Goal: Task Accomplishment & Management: Manage account settings

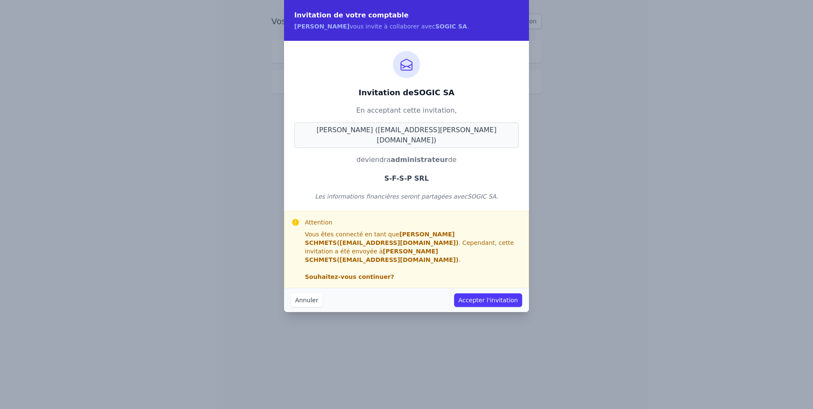
click at [493, 294] on button "Accepter l'invitation" at bounding box center [488, 301] width 68 height 14
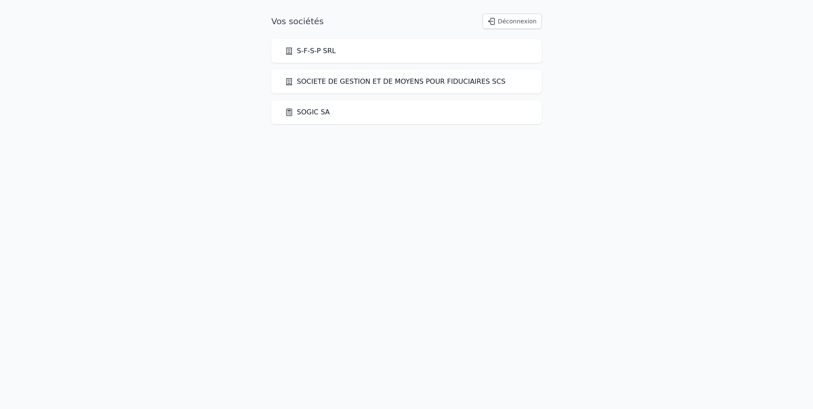
click at [314, 50] on link "S-F-S-P SRL" at bounding box center [310, 51] width 51 height 10
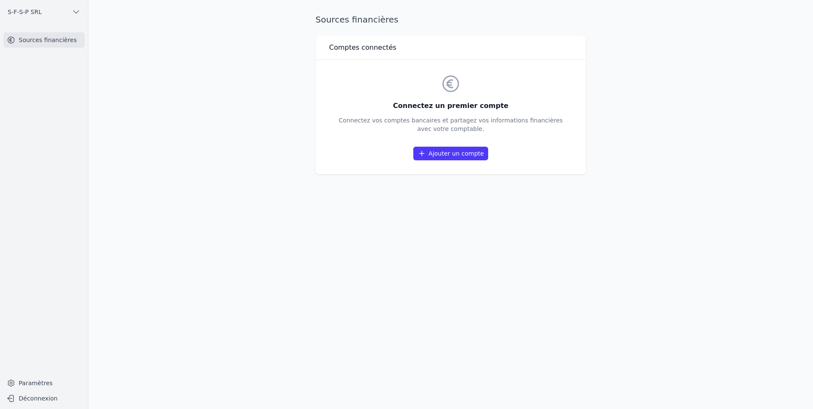
click at [454, 153] on link "Ajouter un compte" at bounding box center [451, 154] width 75 height 14
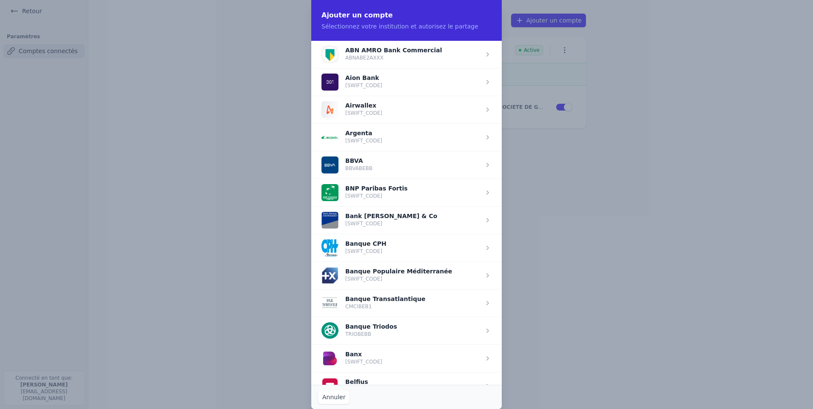
scroll to position [43, 0]
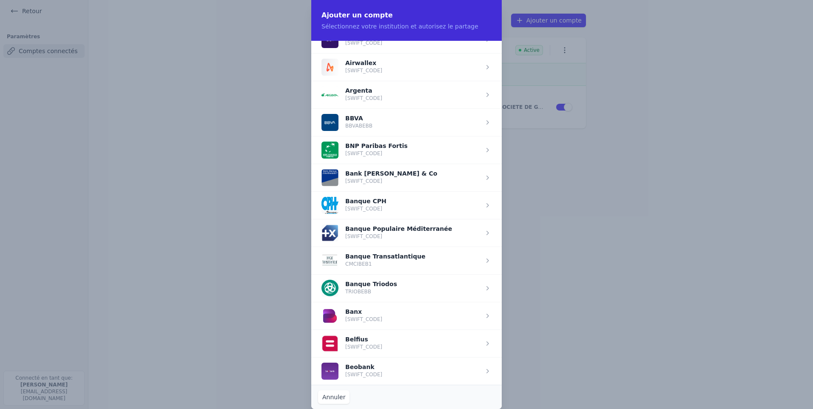
click at [367, 345] on span "button" at bounding box center [406, 344] width 191 height 28
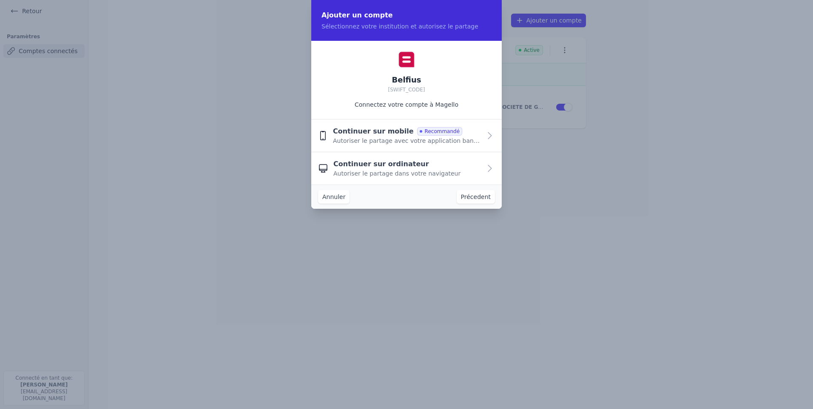
scroll to position [0, 0]
click at [379, 135] on span "Continuer sur mobile" at bounding box center [373, 131] width 81 height 10
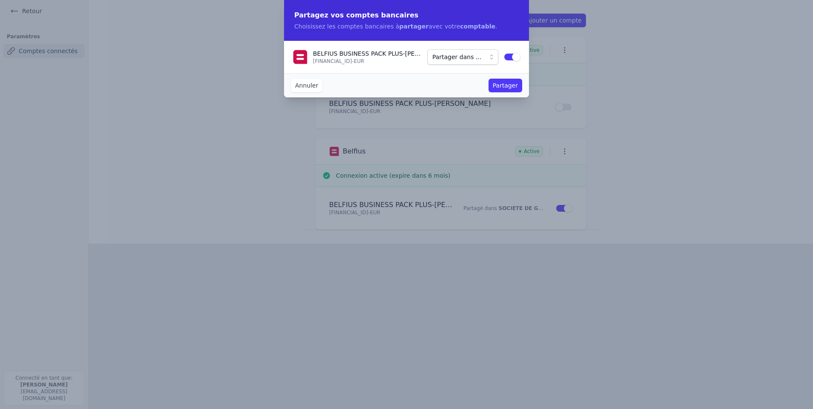
click at [468, 60] on span "Partager dans ..." at bounding box center [457, 57] width 49 height 10
click at [465, 56] on span "Partager dans ..." at bounding box center [461, 57] width 48 height 9
click at [465, 56] on span "Partager dans ..." at bounding box center [457, 57] width 49 height 10
click at [466, 54] on span "Partager dans ..." at bounding box center [457, 57] width 49 height 10
click at [460, 73] on span "S-F-S-P SRL" at bounding box center [454, 72] width 34 height 9
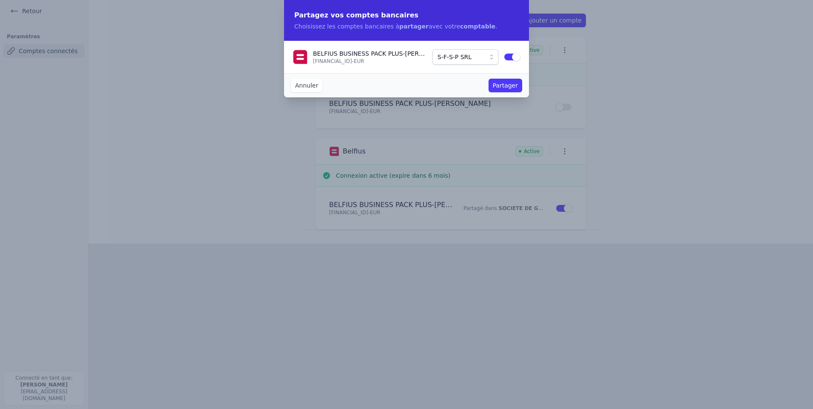
click at [510, 84] on button "Partager" at bounding box center [506, 86] width 34 height 14
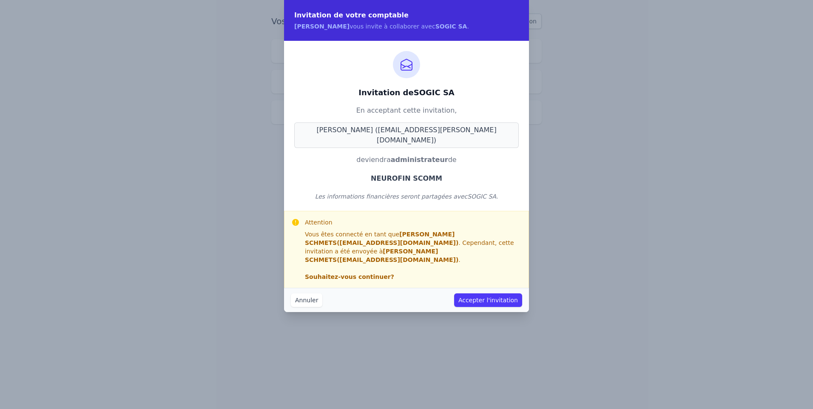
click at [480, 294] on button "Accepter l'invitation" at bounding box center [488, 301] width 68 height 14
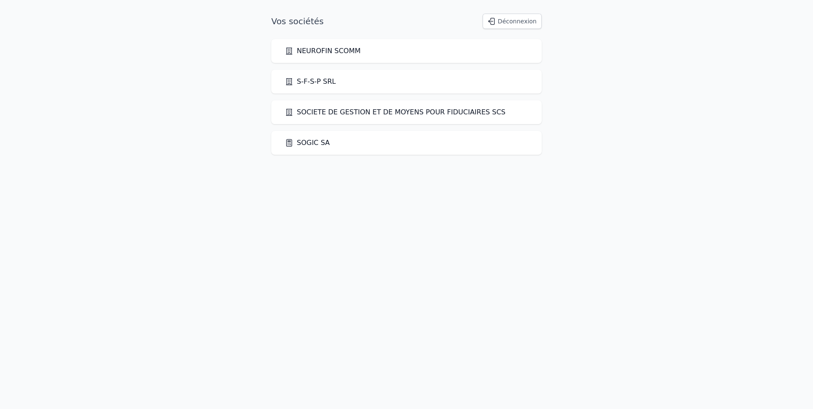
click at [323, 49] on link "NEUROFIN SCOMM" at bounding box center [323, 51] width 76 height 10
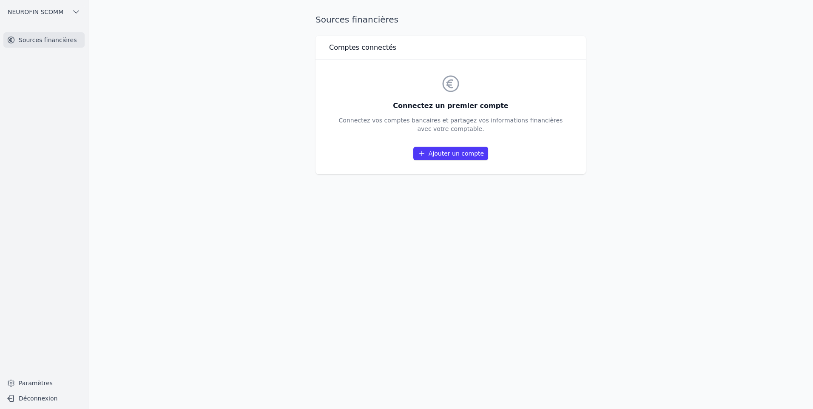
click at [461, 155] on link "Ajouter un compte" at bounding box center [451, 154] width 75 height 14
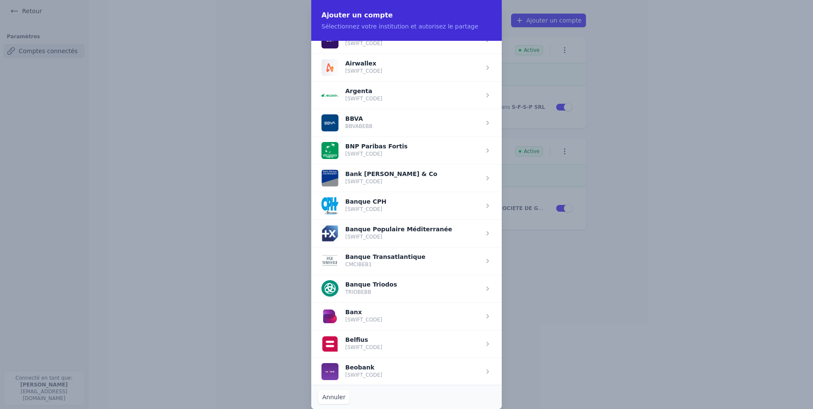
scroll to position [128, 0]
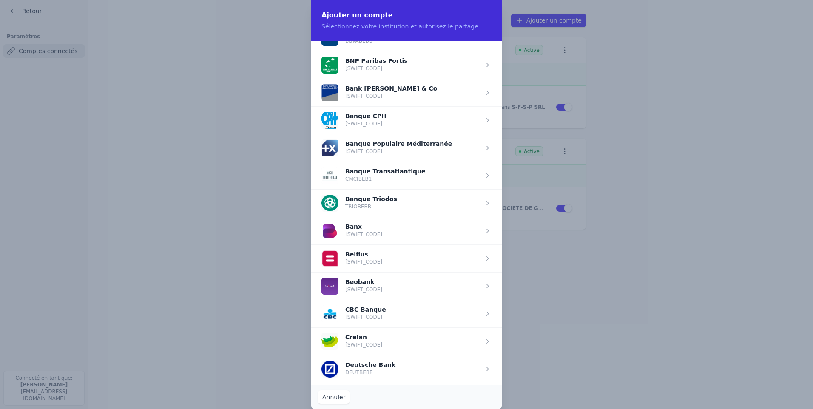
click at [360, 260] on span "button" at bounding box center [406, 259] width 191 height 28
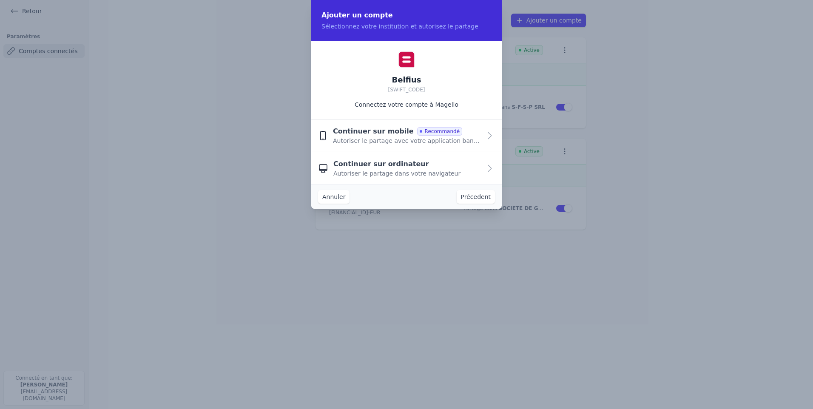
click at [394, 138] on span "Autoriser le partage avec votre application bancaire" at bounding box center [407, 141] width 148 height 9
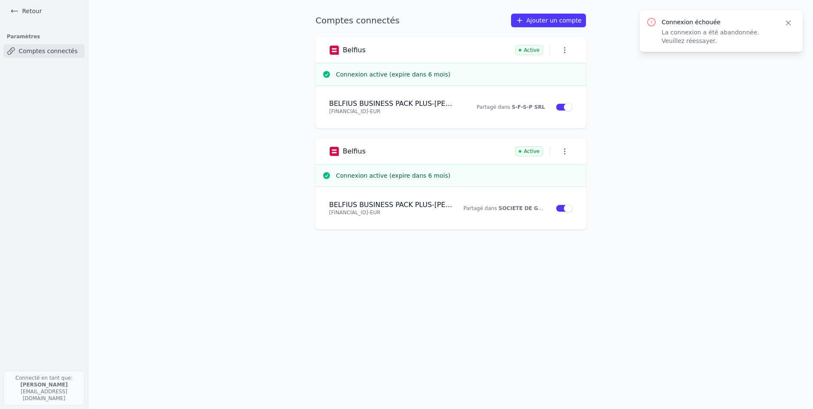
click at [791, 23] on icon "button" at bounding box center [789, 23] width 9 height 9
click at [545, 24] on link "Ajouter un compte" at bounding box center [548, 21] width 75 height 14
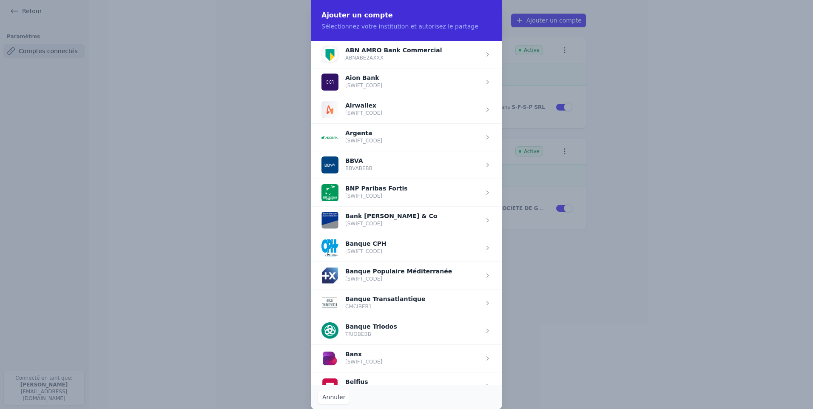
scroll to position [128, 0]
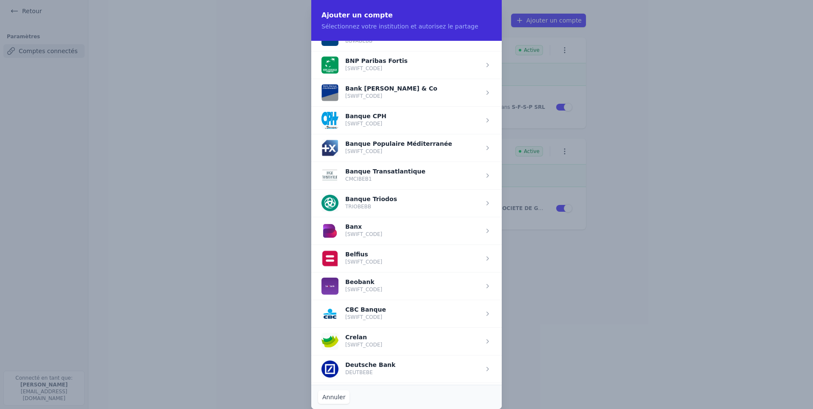
click at [360, 256] on span "button" at bounding box center [406, 259] width 191 height 28
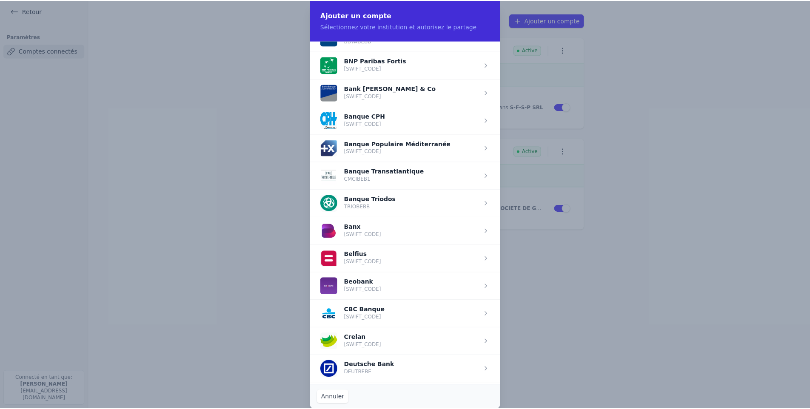
scroll to position [0, 0]
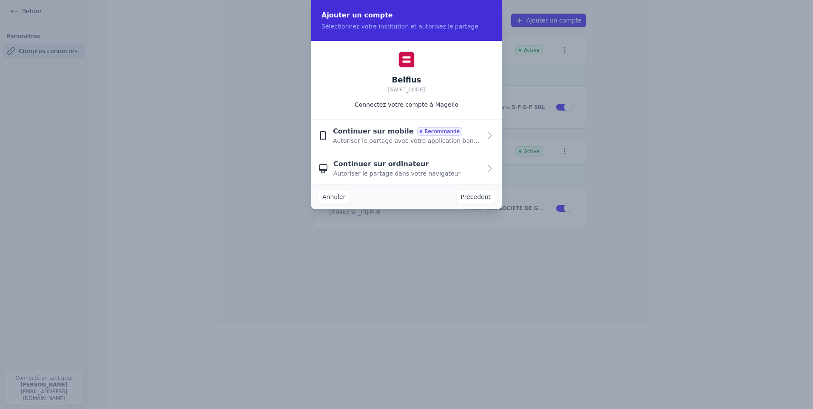
click at [372, 170] on span "Autoriser le partage dans votre navigateur" at bounding box center [397, 173] width 127 height 9
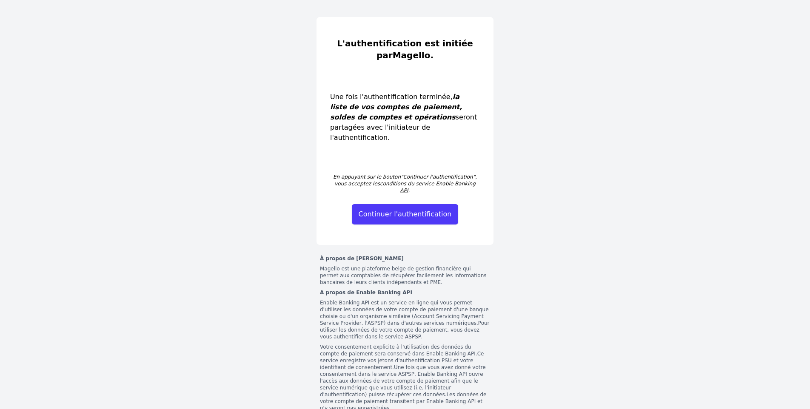
click at [401, 204] on button "Continuer l'authentification" at bounding box center [405, 214] width 107 height 20
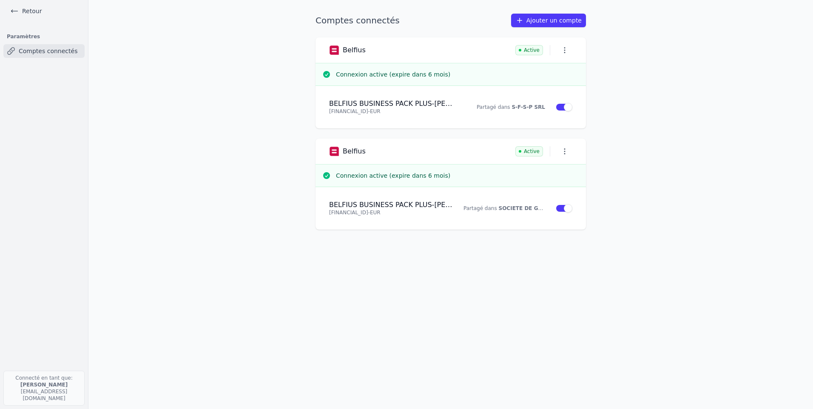
click at [548, 21] on link "Ajouter un compte" at bounding box center [548, 21] width 75 height 14
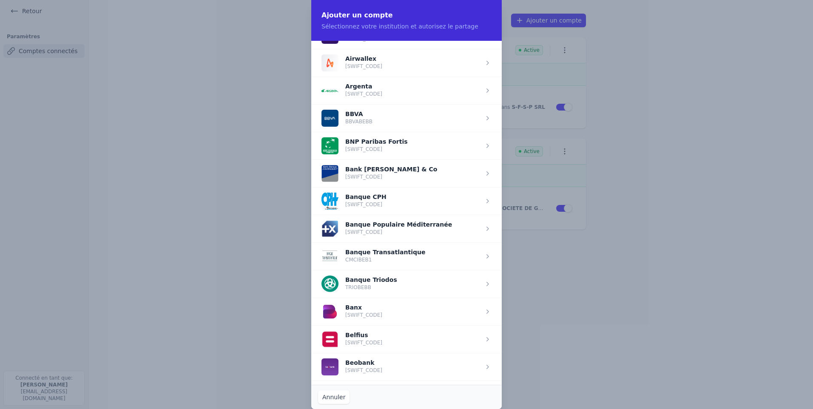
scroll to position [255, 0]
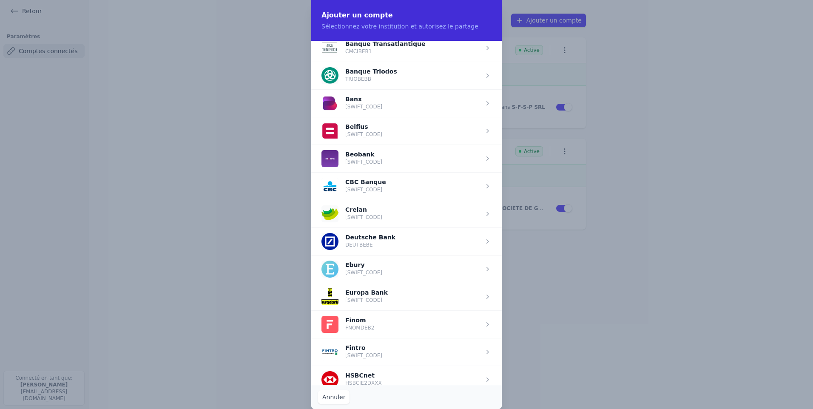
click at [368, 131] on span "button" at bounding box center [406, 131] width 191 height 28
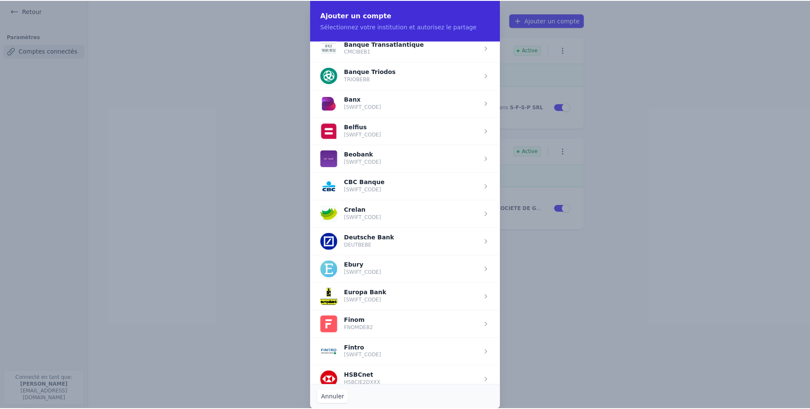
scroll to position [0, 0]
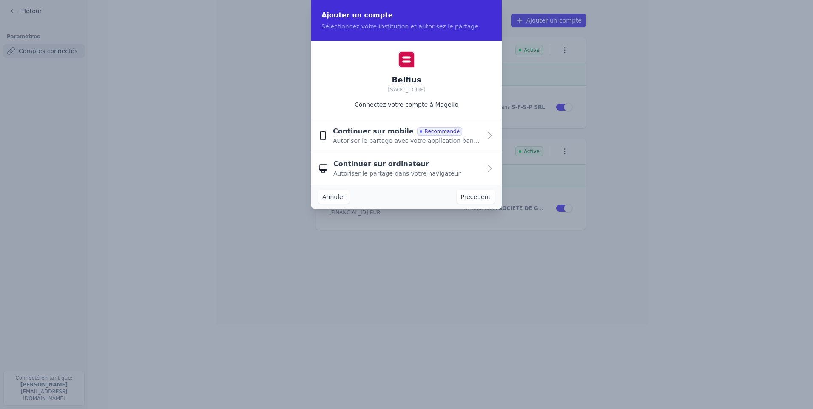
click at [376, 169] on span "Autoriser le partage dans votre navigateur" at bounding box center [397, 173] width 127 height 9
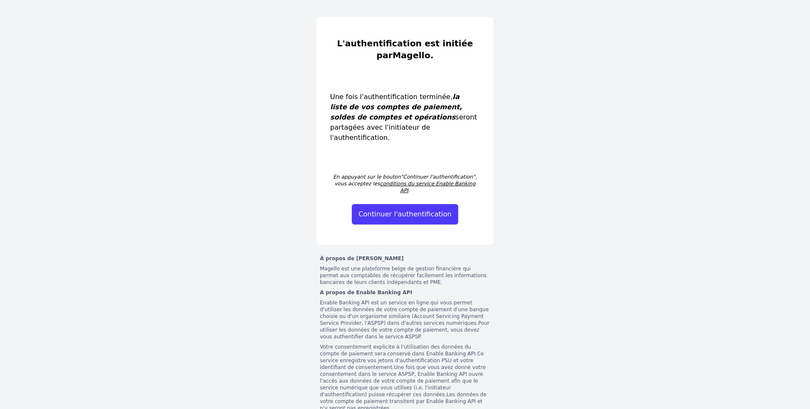
click at [403, 204] on button "Continuer l'authentification" at bounding box center [405, 214] width 107 height 20
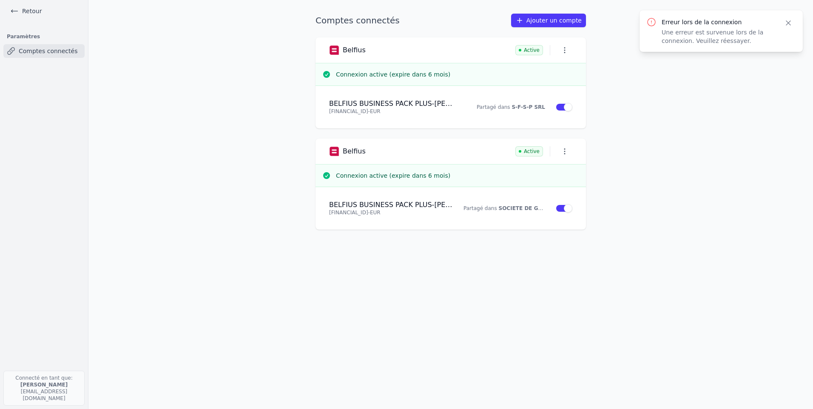
click at [540, 20] on link "Ajouter un compte" at bounding box center [548, 21] width 75 height 14
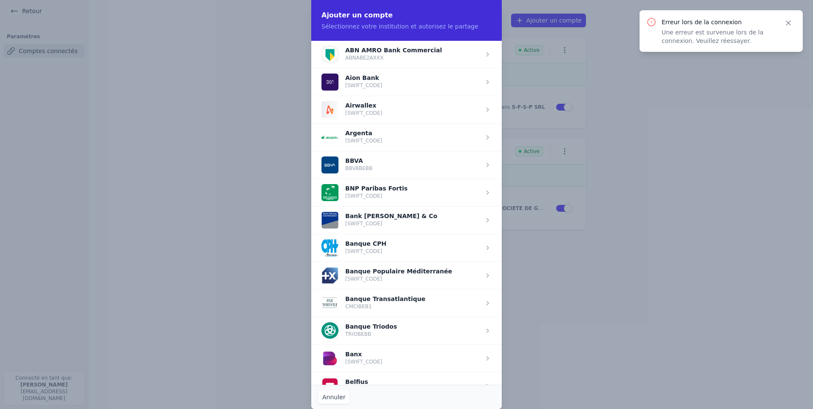
scroll to position [43, 0]
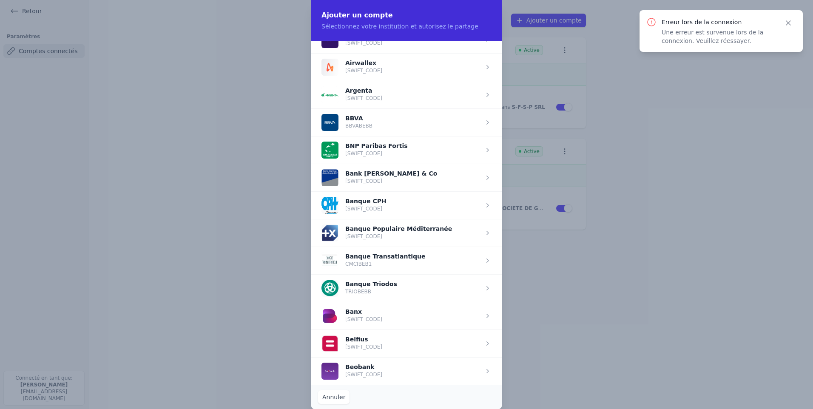
click at [360, 341] on span "button" at bounding box center [406, 344] width 191 height 28
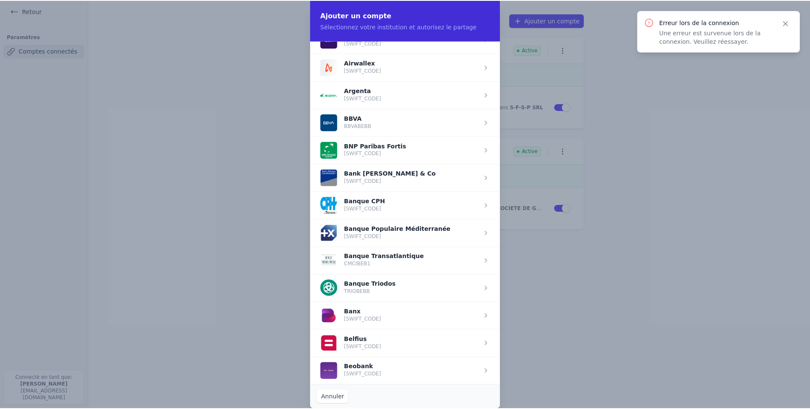
scroll to position [0, 0]
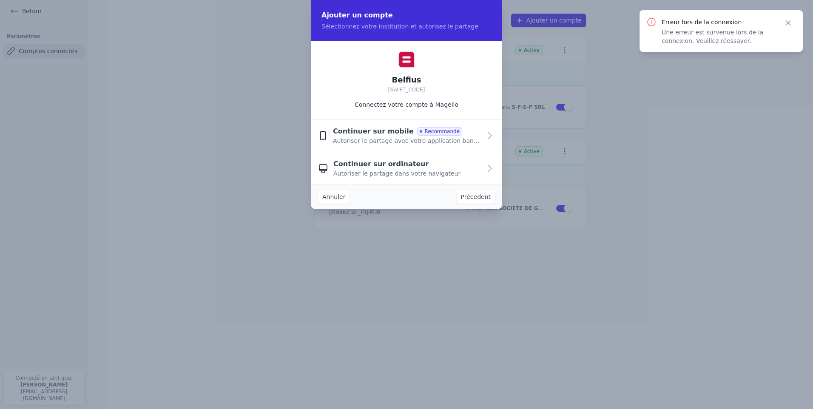
click at [385, 166] on span "Continuer sur ordinateur" at bounding box center [382, 164] width 96 height 10
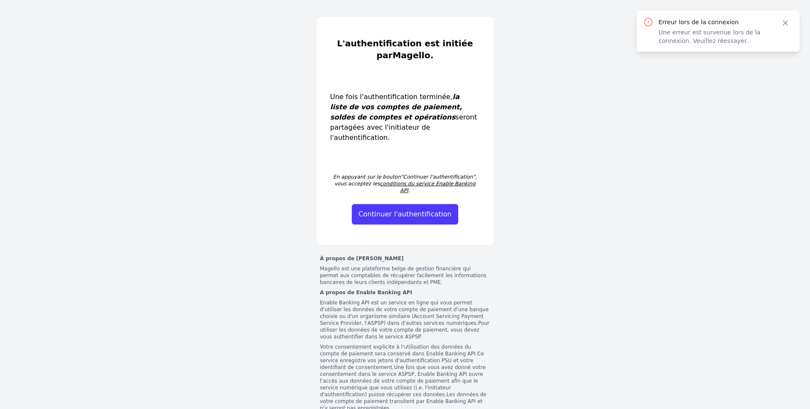
click at [401, 204] on button "Continuer l'authentification" at bounding box center [405, 214] width 107 height 20
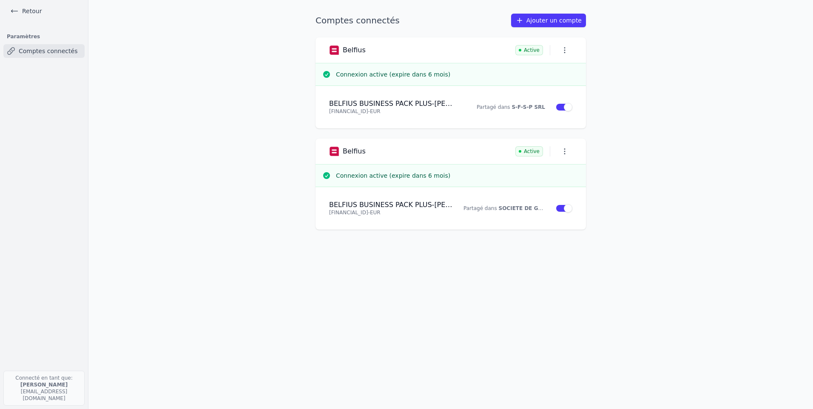
click at [530, 110] on strong "S-F-S-P SRL" at bounding box center [529, 107] width 34 height 6
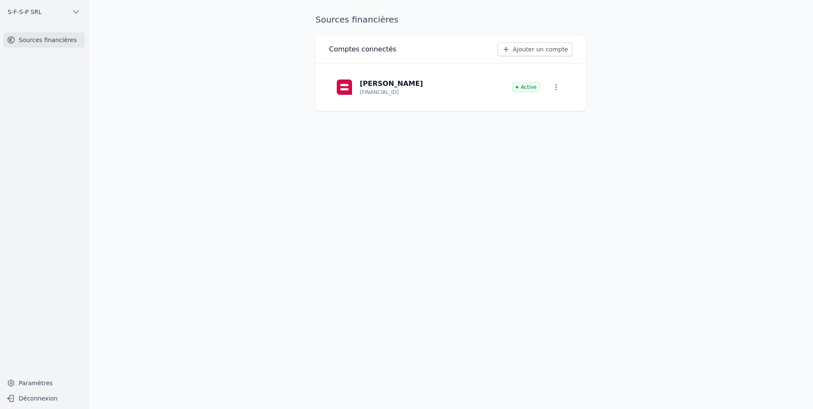
click at [69, 9] on button "S-F-S-P SRL" at bounding box center [43, 12] width 81 height 14
click at [45, 82] on link "SOGIC SA" at bounding box center [42, 82] width 81 height 17
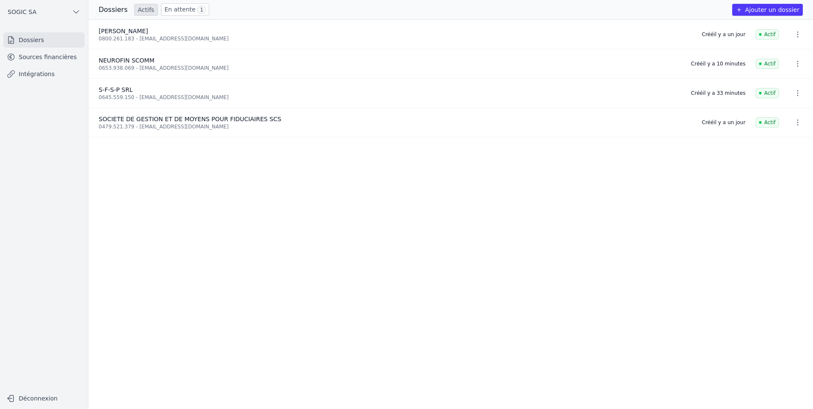
click at [73, 13] on icon "button" at bounding box center [76, 12] width 9 height 9
click at [45, 33] on span "NEUROFIN SCOMM" at bounding box center [47, 30] width 56 height 9
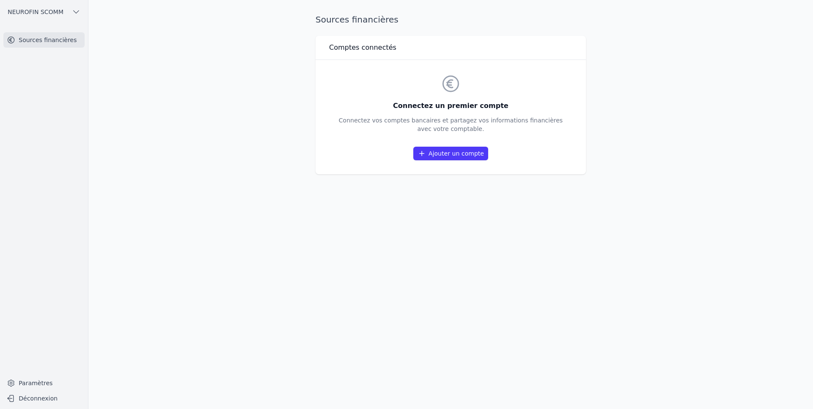
click at [433, 151] on link "Ajouter un compte" at bounding box center [451, 154] width 75 height 14
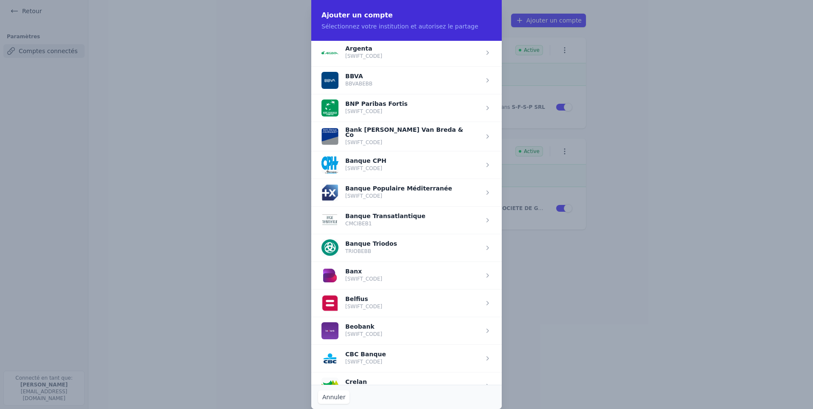
scroll to position [85, 0]
click at [374, 302] on span "button" at bounding box center [406, 303] width 191 height 28
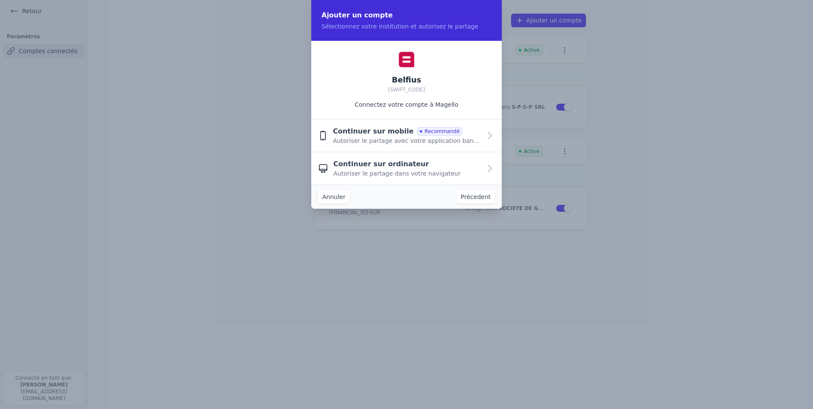
scroll to position [0, 0]
click at [347, 196] on button "Annuler" at bounding box center [333, 197] width 31 height 14
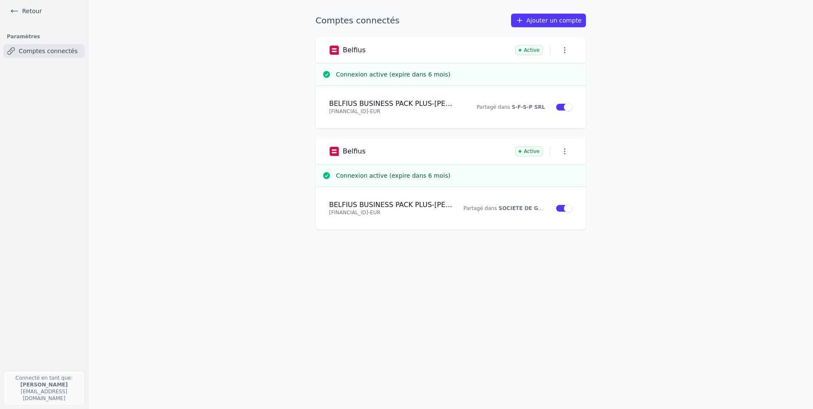
click at [22, 16] on link "Retour" at bounding box center [26, 11] width 38 height 12
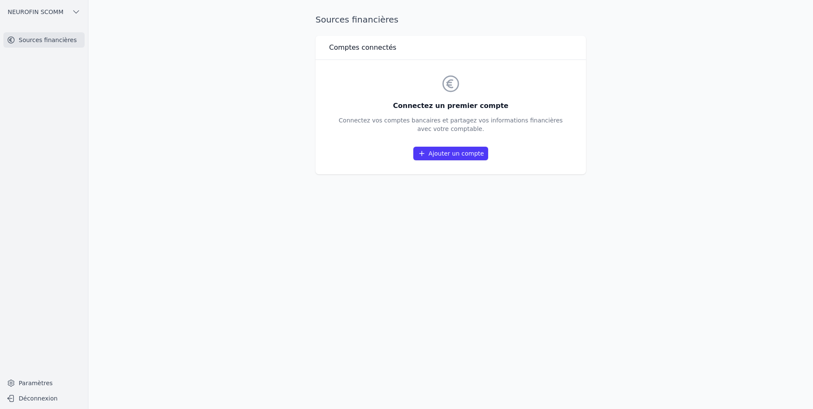
click at [40, 9] on span "NEUROFIN SCOMM" at bounding box center [36, 12] width 56 height 9
click at [41, 83] on span "SOGIC SA" at bounding box center [33, 83] width 29 height 9
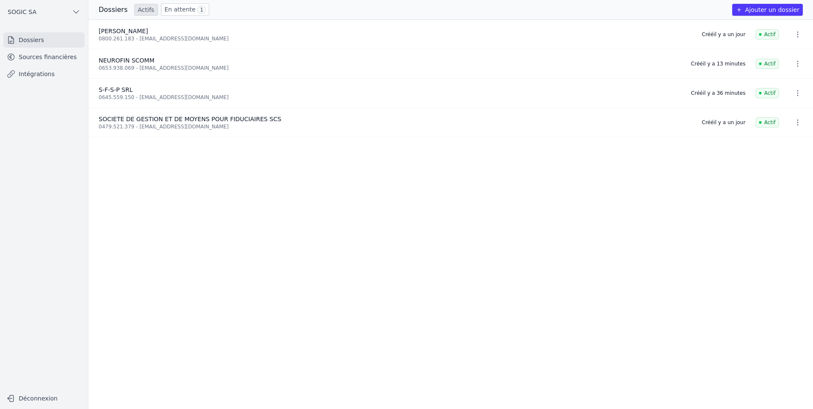
click at [71, 8] on button "SOGIC SA" at bounding box center [43, 12] width 81 height 14
click at [779, 10] on div at bounding box center [406, 204] width 813 height 409
click at [34, 58] on link "Sources financières" at bounding box center [43, 56] width 81 height 15
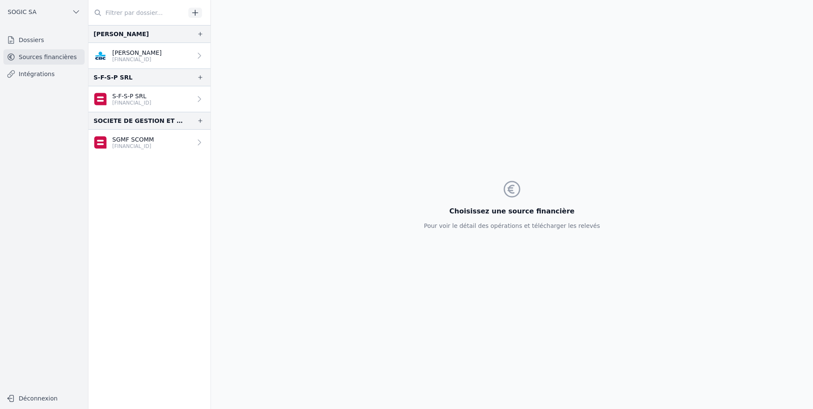
click at [200, 12] on button "button" at bounding box center [195, 13] width 14 height 10
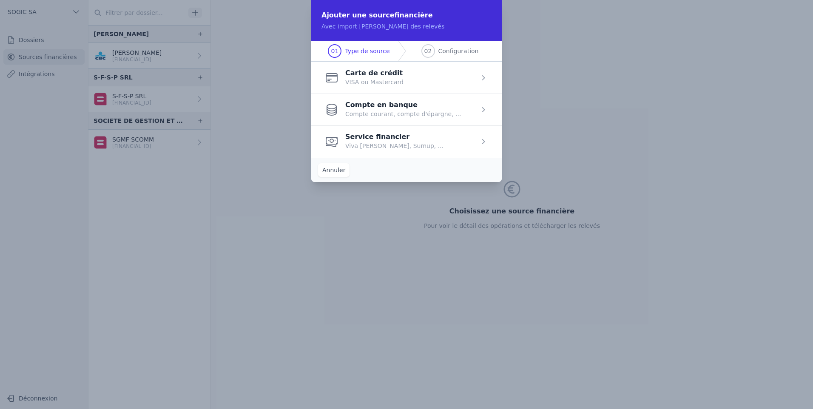
click at [379, 110] on span "button" at bounding box center [406, 110] width 191 height 32
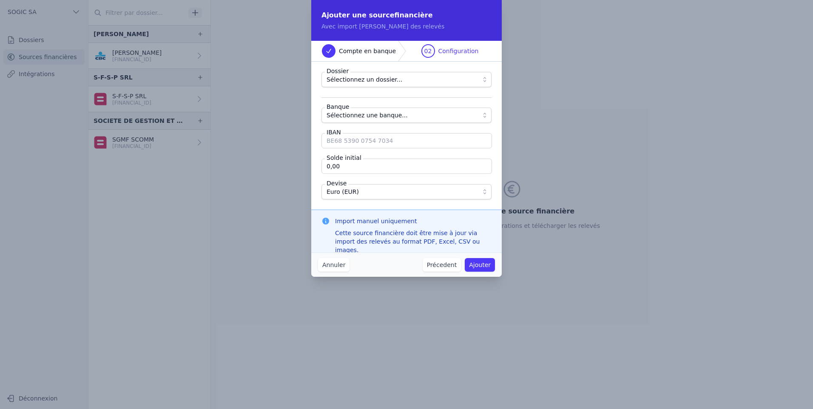
click at [374, 81] on span "Sélectionnez un dossier..." at bounding box center [365, 79] width 76 height 10
click at [333, 263] on button "Annuler" at bounding box center [333, 265] width 31 height 14
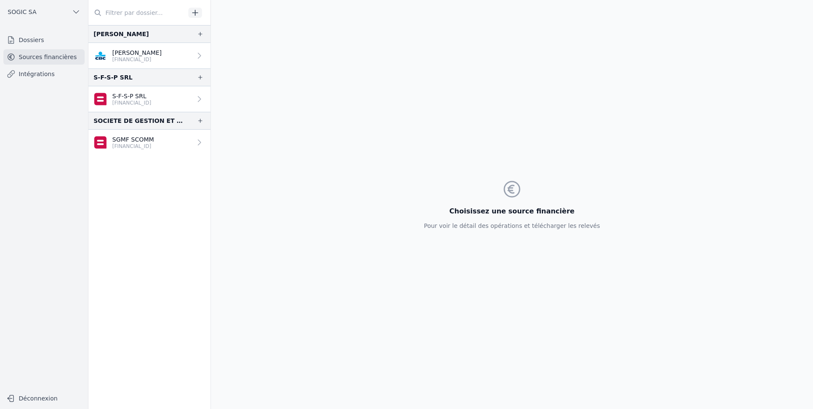
click at [33, 15] on span "SOGIC SA" at bounding box center [22, 12] width 29 height 9
click at [38, 11] on div at bounding box center [406, 204] width 813 height 409
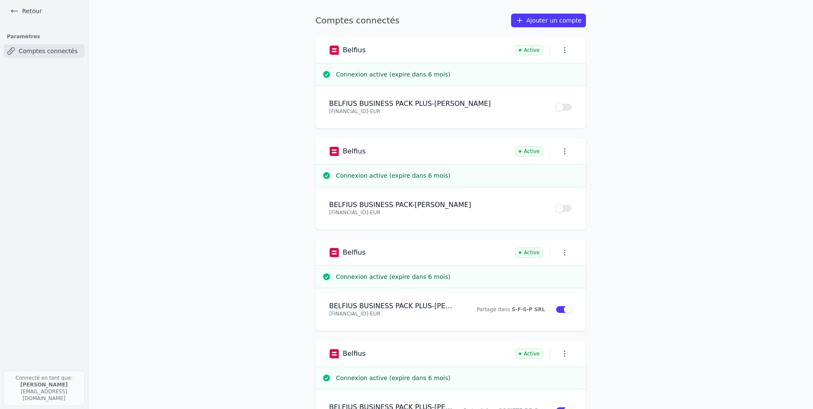
click at [29, 52] on link "Comptes connectés" at bounding box center [43, 51] width 81 height 14
click at [36, 9] on link "Retour" at bounding box center [26, 11] width 38 height 12
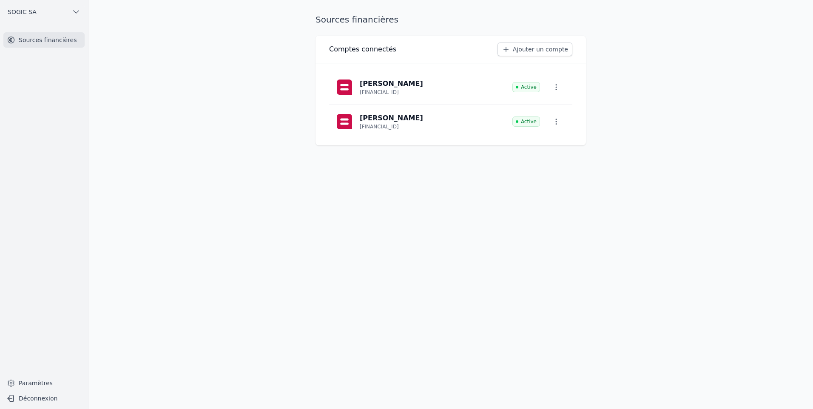
click at [14, 13] on span "SOGIC SA" at bounding box center [22, 12] width 29 height 9
click at [40, 31] on span "NEUROFIN SCOMM" at bounding box center [47, 30] width 56 height 9
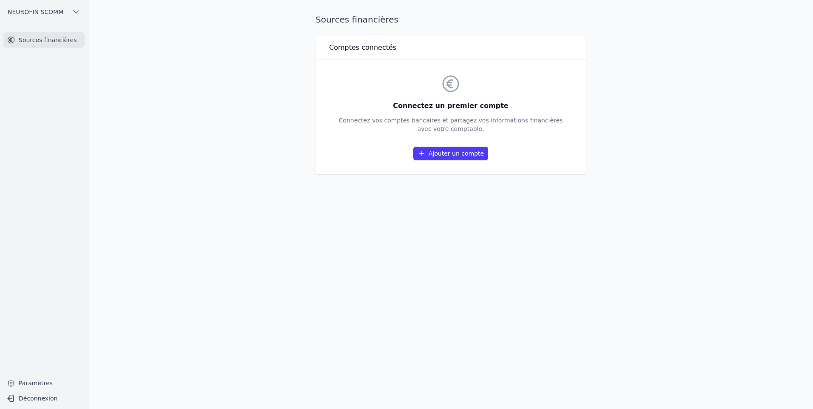
click at [429, 154] on link "Ajouter un compte" at bounding box center [451, 154] width 75 height 14
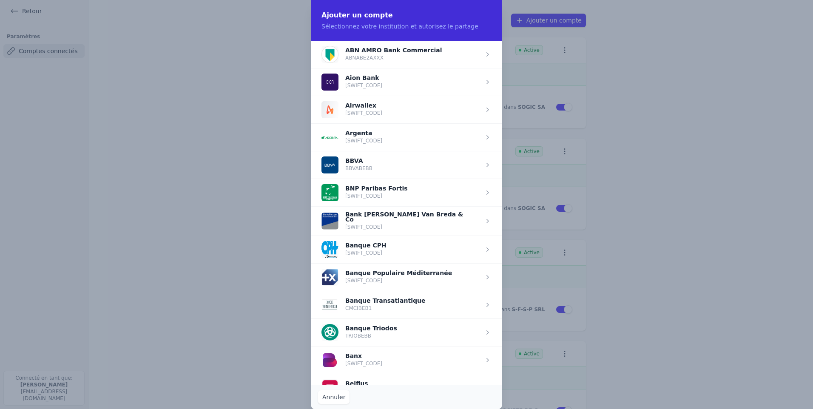
scroll to position [43, 0]
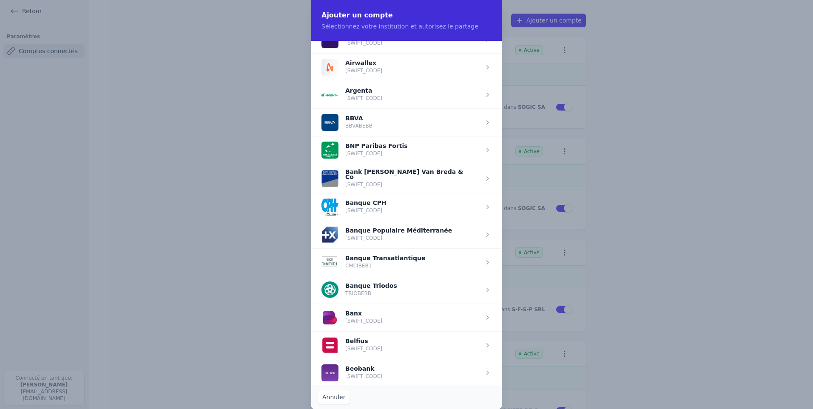
click at [355, 348] on span "button" at bounding box center [406, 345] width 191 height 28
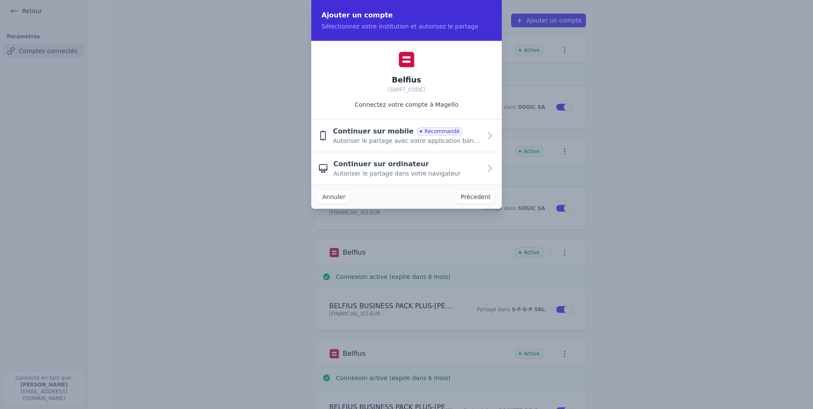
click at [327, 194] on button "Annuler" at bounding box center [333, 197] width 31 height 14
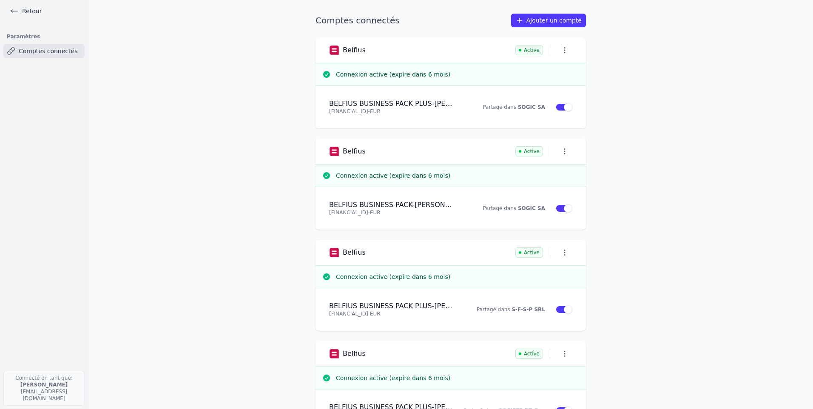
click at [21, 11] on link "Retour" at bounding box center [26, 11] width 38 height 12
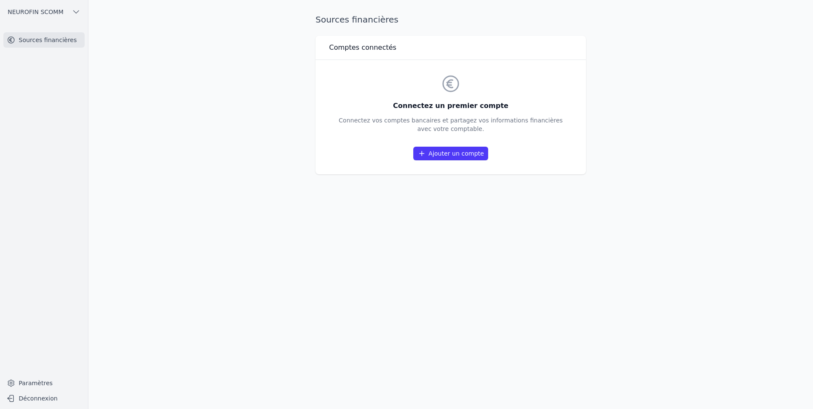
click at [458, 152] on link "Ajouter un compte" at bounding box center [451, 154] width 75 height 14
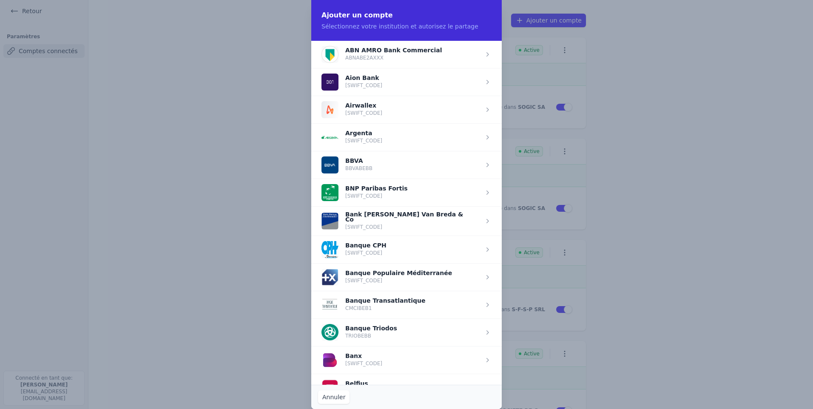
scroll to position [170, 0]
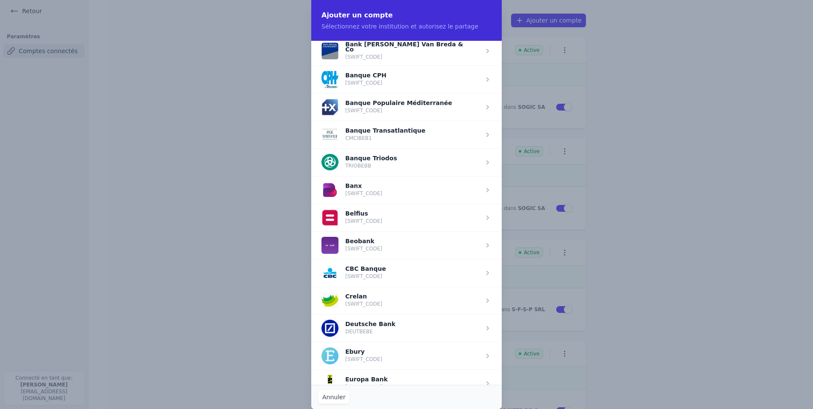
click at [360, 211] on span "button" at bounding box center [406, 218] width 191 height 28
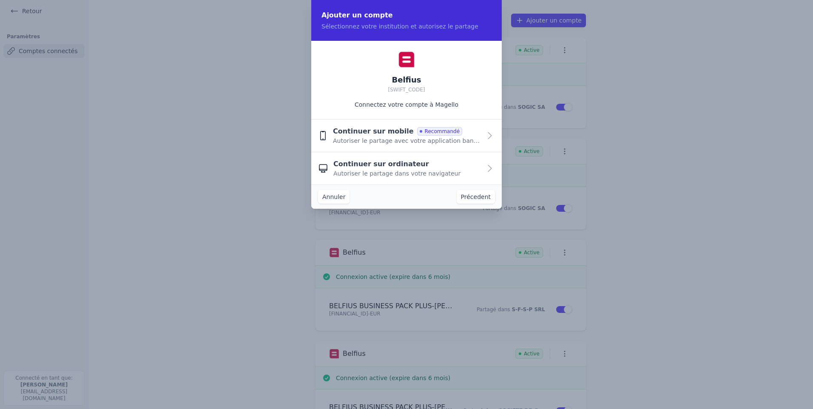
click at [383, 166] on span "Continuer sur ordinateur" at bounding box center [382, 164] width 96 height 10
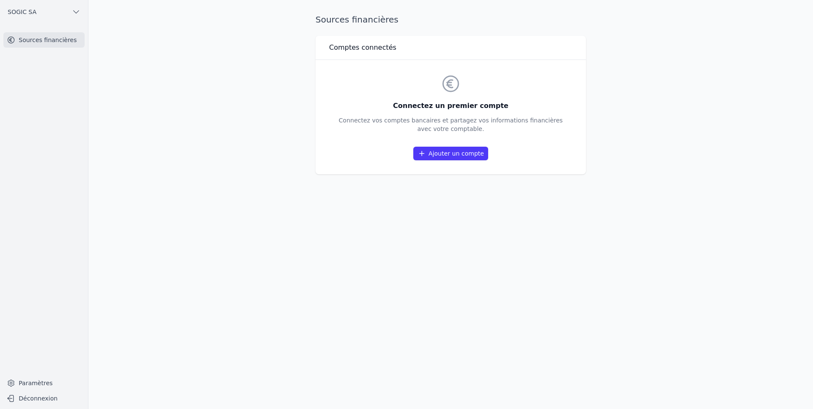
click at [448, 154] on link "Ajouter un compte" at bounding box center [451, 154] width 75 height 14
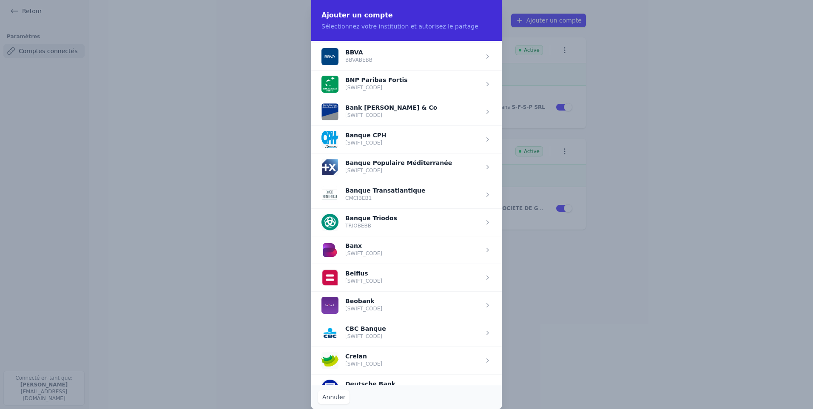
scroll to position [170, 0]
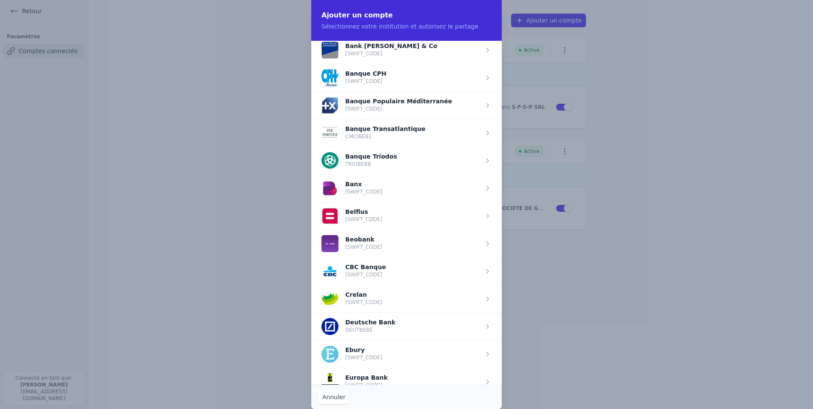
click at [362, 215] on span "button" at bounding box center [406, 216] width 191 height 28
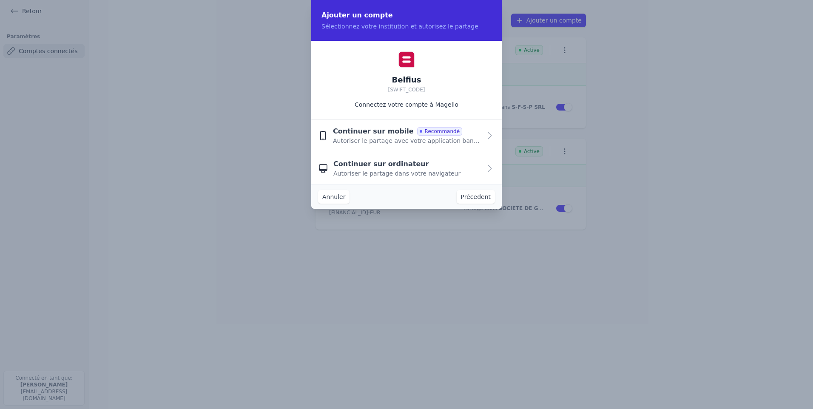
click at [369, 136] on span "Continuer sur mobile" at bounding box center [373, 131] width 81 height 10
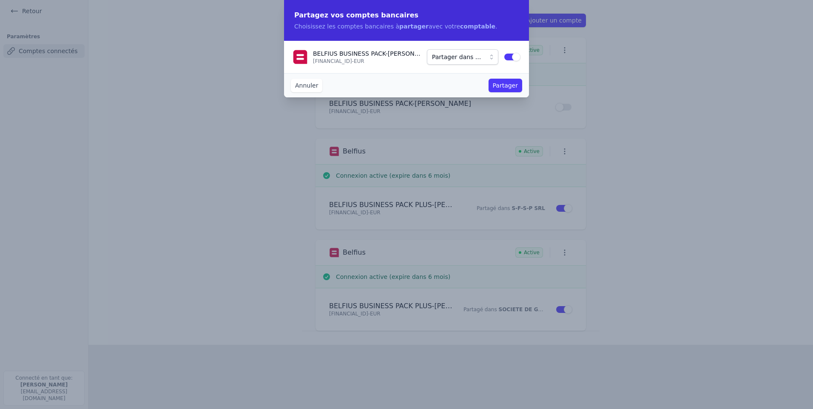
click at [448, 57] on span "Partager dans ..." at bounding box center [456, 57] width 49 height 10
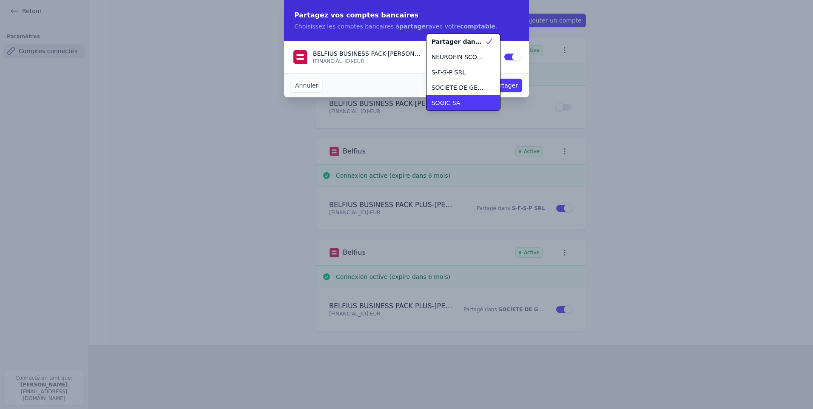
click at [454, 101] on span "SOGIC SA" at bounding box center [446, 103] width 29 height 9
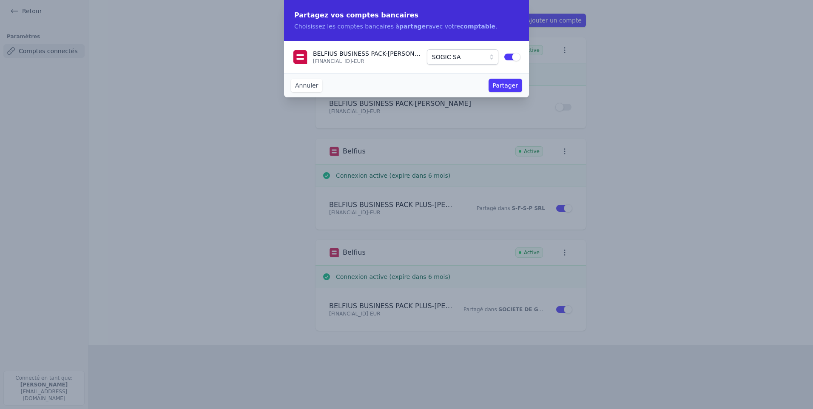
click at [512, 88] on button "Partager" at bounding box center [506, 86] width 34 height 14
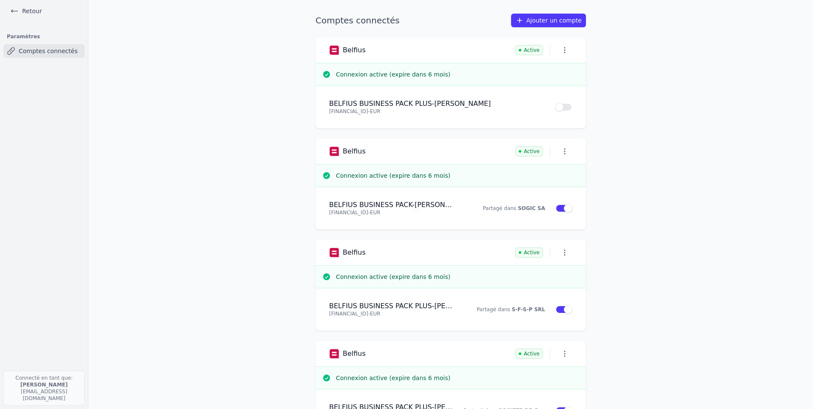
click at [31, 8] on link "Retour" at bounding box center [26, 11] width 38 height 12
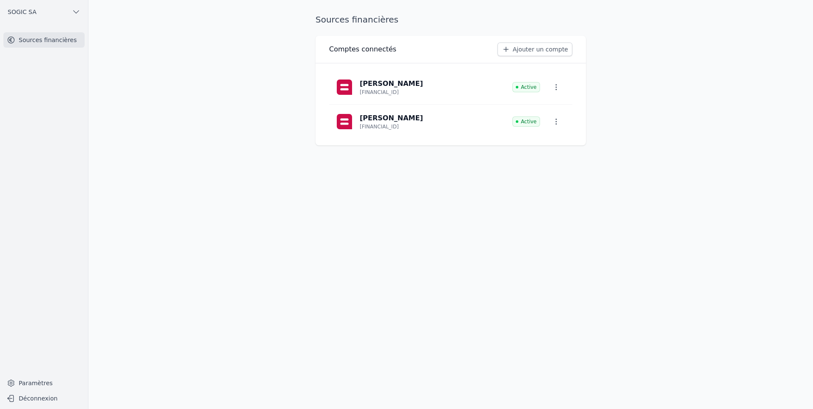
click at [20, 11] on span "SOGIC SA" at bounding box center [22, 12] width 29 height 9
click at [36, 31] on span "NEUROFIN SCOMM" at bounding box center [47, 30] width 56 height 9
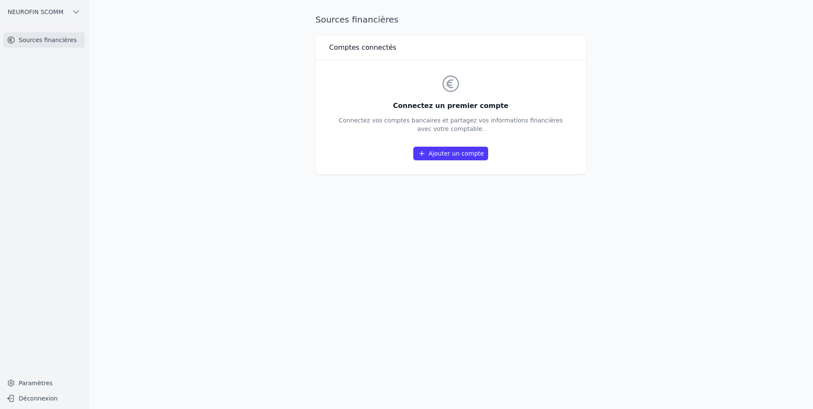
click at [443, 153] on link "Ajouter un compte" at bounding box center [451, 154] width 75 height 14
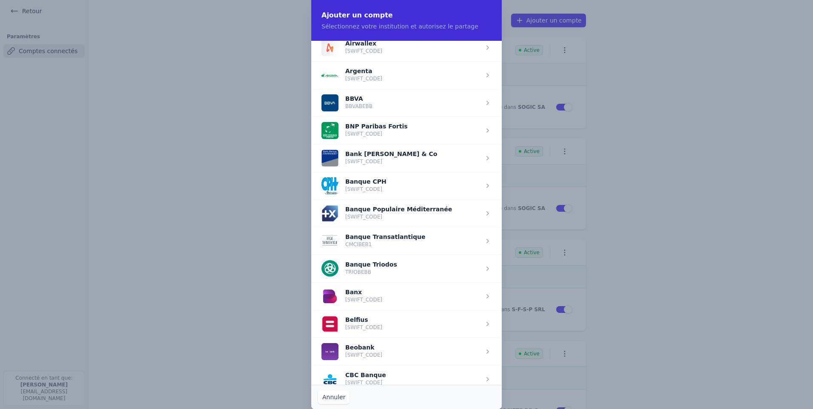
scroll to position [170, 0]
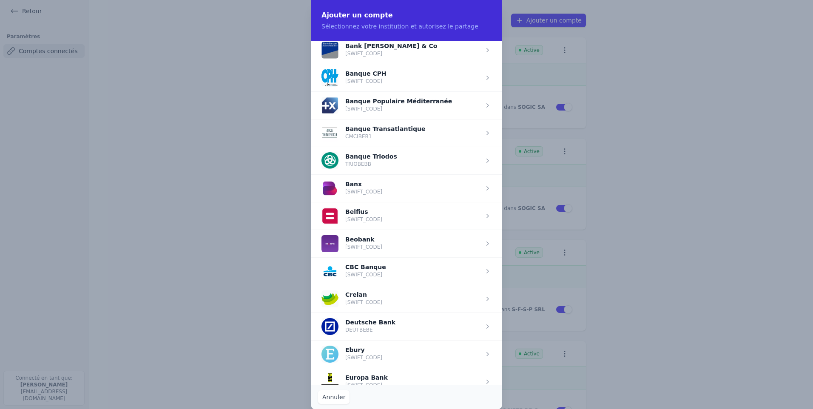
click at [351, 209] on span "button" at bounding box center [406, 216] width 191 height 28
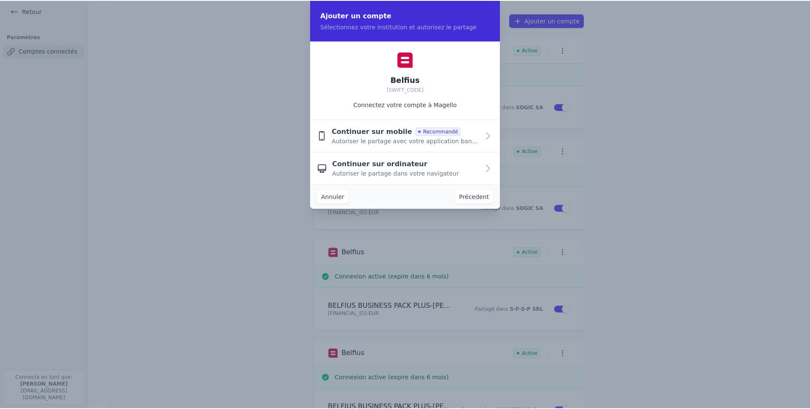
scroll to position [0, 0]
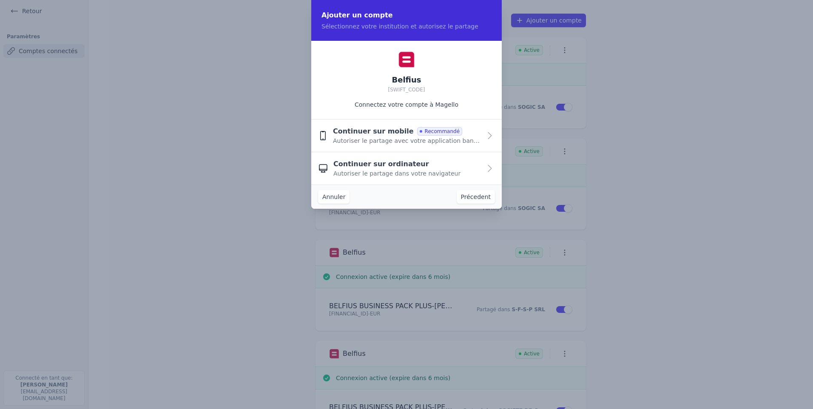
click at [397, 168] on span "Continuer sur ordinateur" at bounding box center [382, 164] width 96 height 10
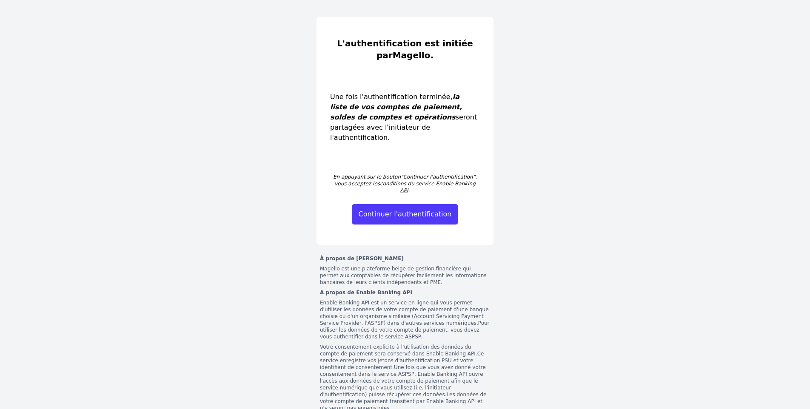
click at [414, 206] on button "Continuer l'authentification" at bounding box center [405, 214] width 107 height 20
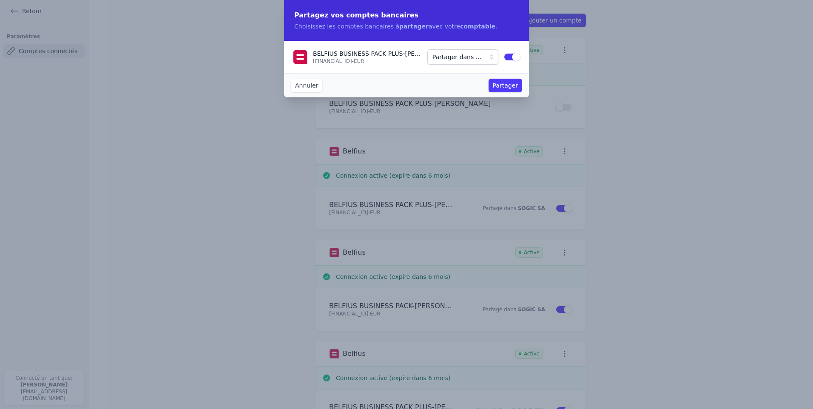
click at [450, 56] on span "Partager dans ..." at bounding box center [457, 57] width 49 height 10
click at [460, 76] on span "NEUROFIN SCOMM" at bounding box center [460, 72] width 50 height 9
click at [511, 87] on button "Partager" at bounding box center [506, 86] width 34 height 14
